Goal: Information Seeking & Learning: Check status

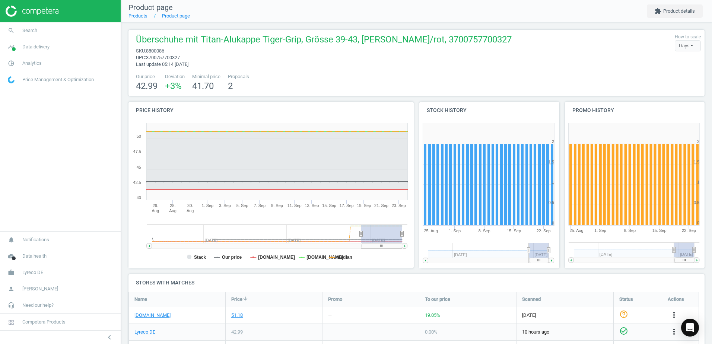
click at [379, 60] on span "upc : 3700757700327" at bounding box center [324, 57] width 376 height 7
click at [430, 81] on div "Our price 42.99 Deviation +3 % Minimal price 41.70 Proposals 2" at bounding box center [416, 82] width 569 height 19
drag, startPoint x: 370, startPoint y: 245, endPoint x: 362, endPoint y: 245, distance: 8.9
click at [362, 245] on g at bounding box center [366, 245] width 41 height 5
drag, startPoint x: 362, startPoint y: 246, endPoint x: 394, endPoint y: 246, distance: 32.0
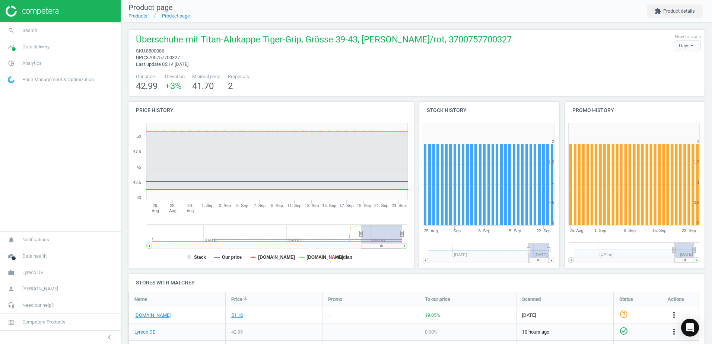
click at [394, 246] on rect at bounding box center [382, 245] width 41 height 5
click at [406, 247] on rect at bounding box center [404, 245] width 5 height 5
click at [143, 17] on link "Products" at bounding box center [137, 16] width 19 height 6
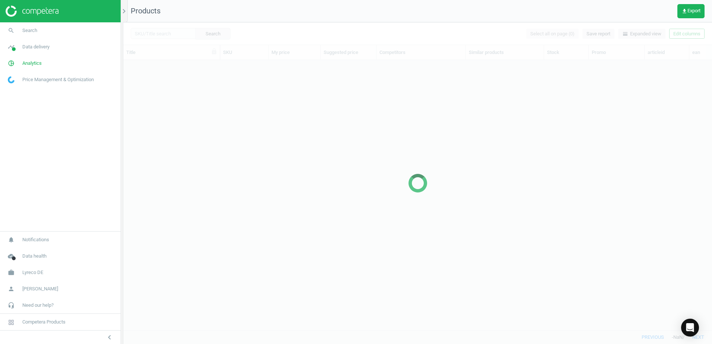
scroll to position [259, 583]
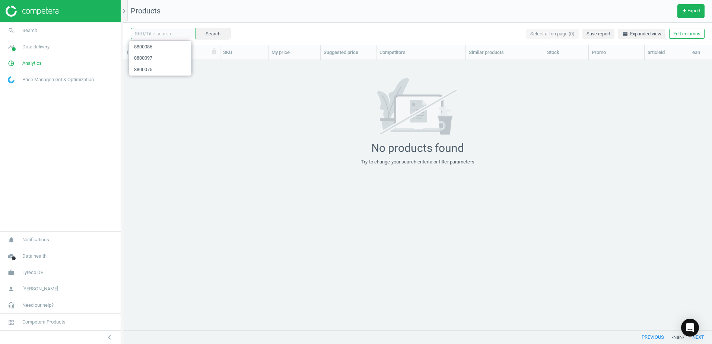
click at [158, 35] on input "text" at bounding box center [163, 33] width 65 height 11
paste input "5460489"
type input "5460489"
